Goal: Task Accomplishment & Management: Complete application form

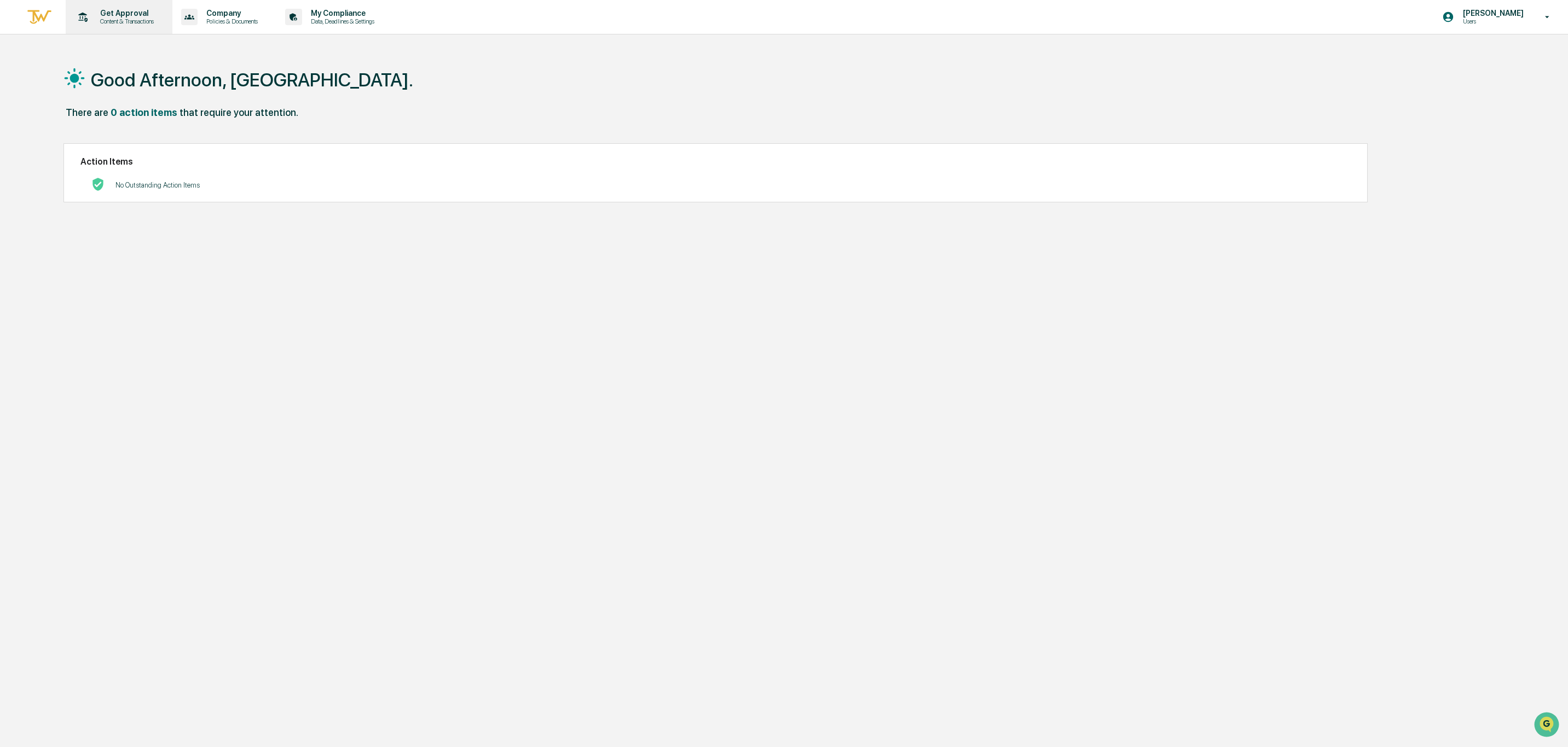
click at [111, 20] on p "Content & Transactions" at bounding box center [126, 22] width 67 height 7
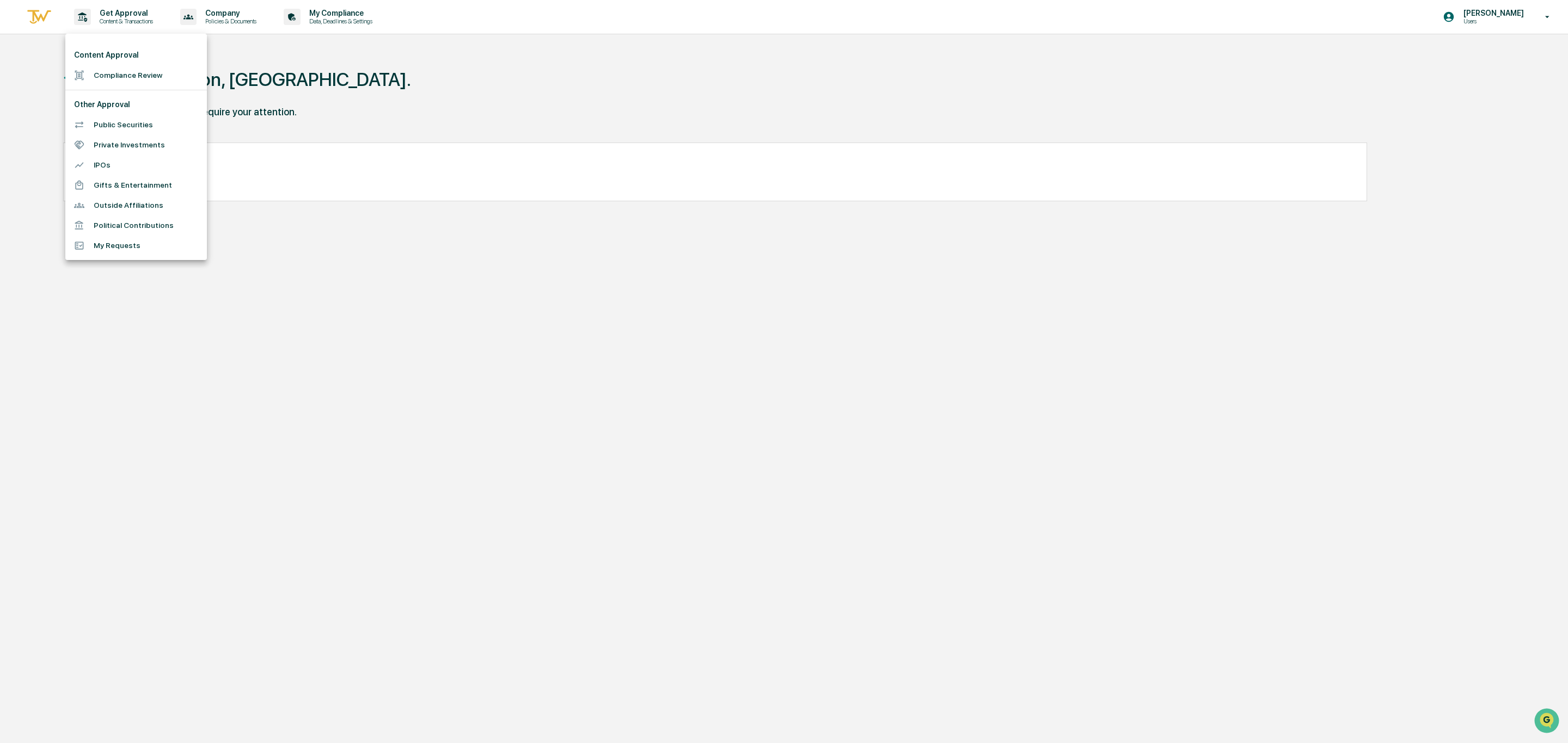
click at [116, 71] on li "Compliance Review" at bounding box center [136, 75] width 142 height 20
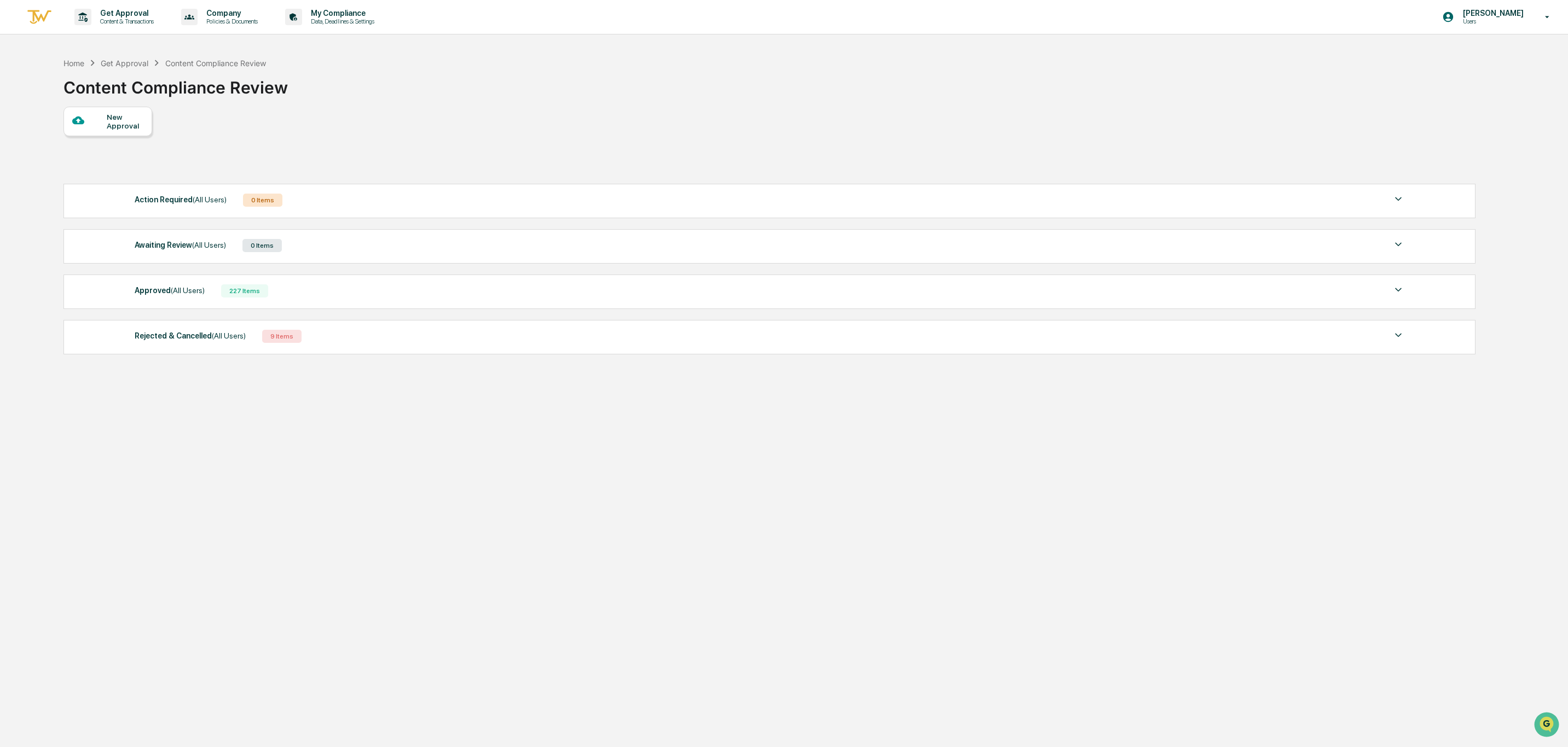
click at [74, 122] on icon at bounding box center [78, 120] width 12 height 8
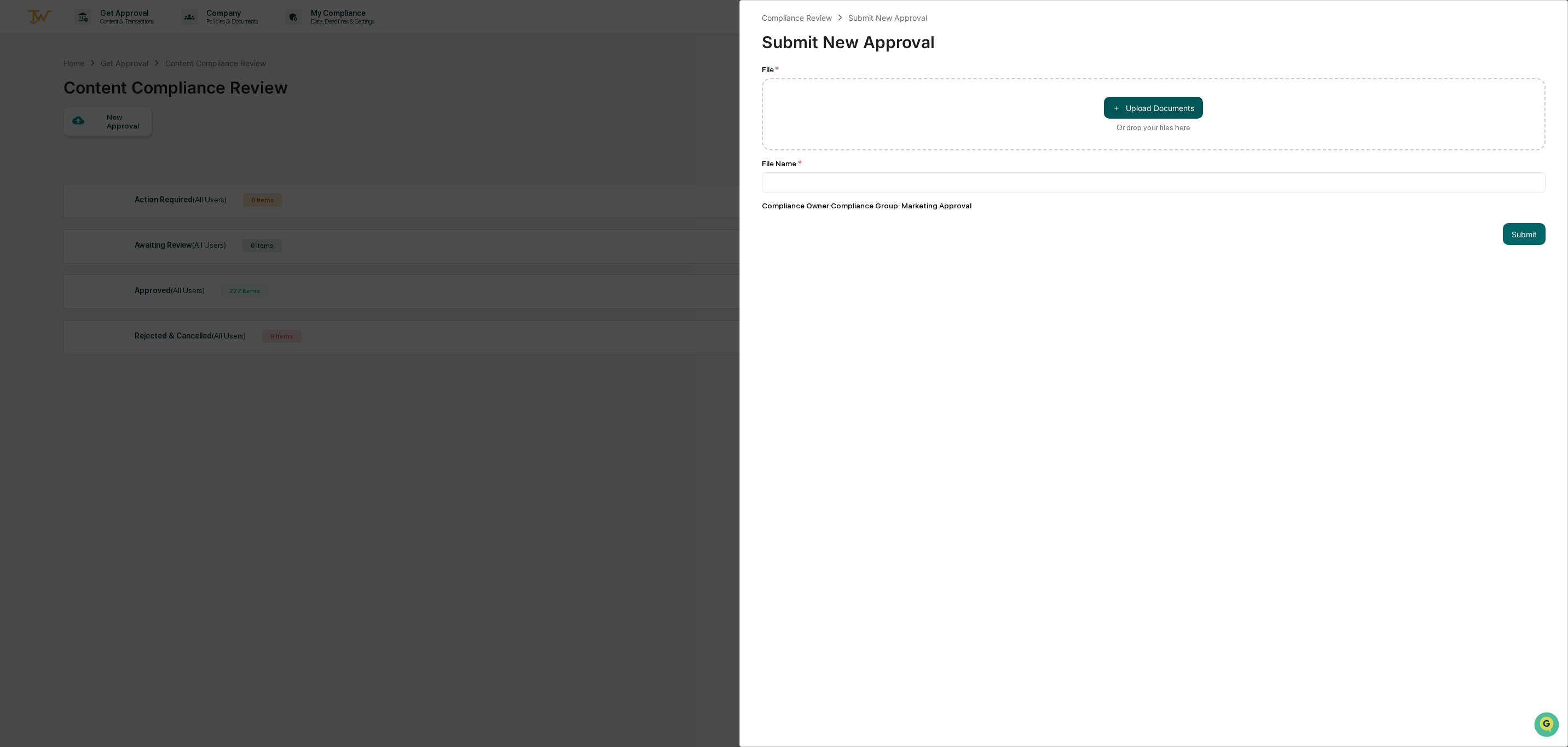
click at [1165, 105] on button "＋ Upload Documents" at bounding box center [1153, 107] width 99 height 22
type input "**********"
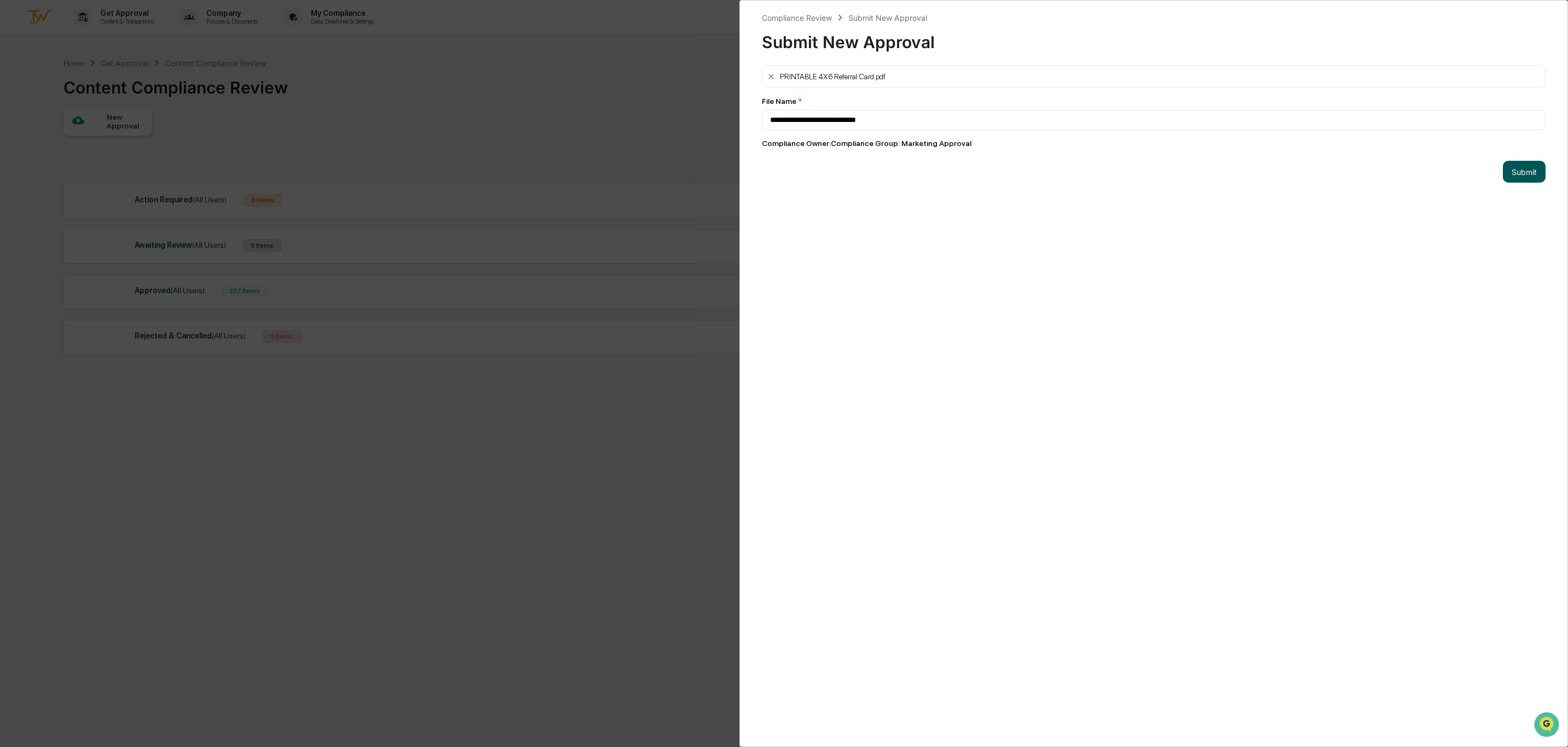
click at [1509, 168] on button "Submit" at bounding box center [1524, 171] width 43 height 22
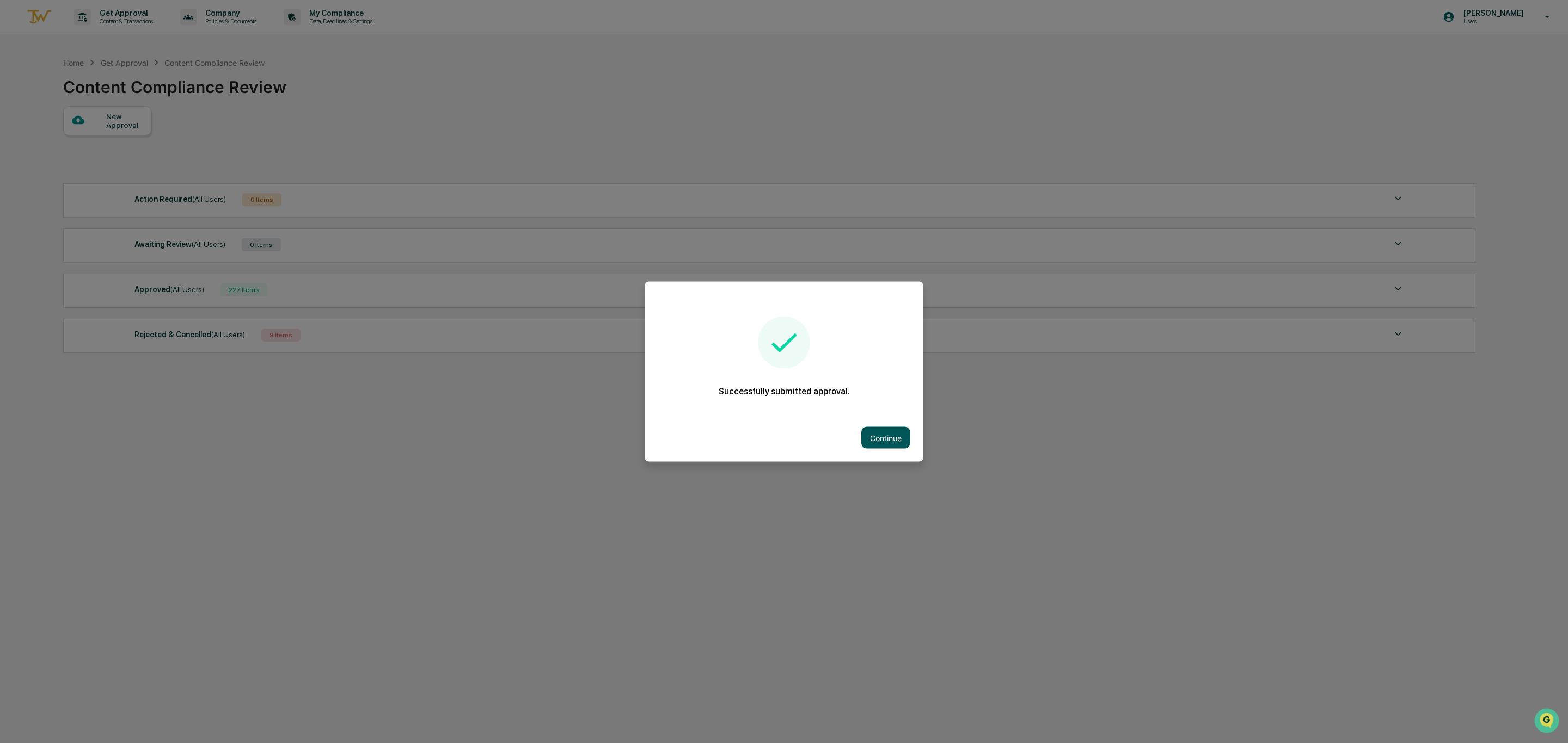
click at [886, 431] on button "Continue" at bounding box center [885, 438] width 49 height 21
